Goal: Information Seeking & Learning: Learn about a topic

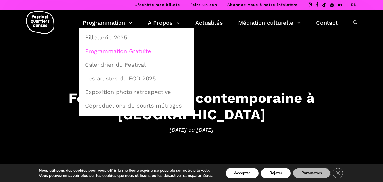
click at [125, 52] on link "Programmation Gratuite" at bounding box center [136, 51] width 109 height 13
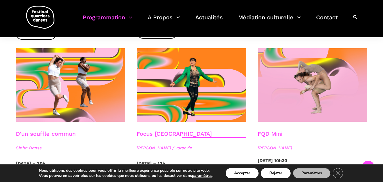
scroll to position [653, 0]
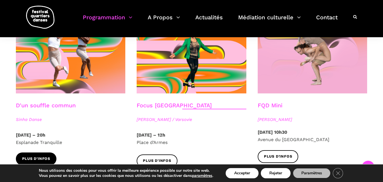
click at [40, 156] on span "Plus d'infos" at bounding box center [36, 159] width 28 height 6
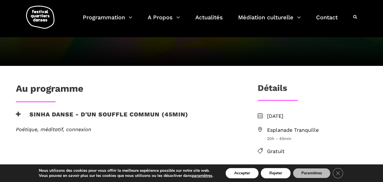
scroll to position [57, 0]
